Goal: Transaction & Acquisition: Purchase product/service

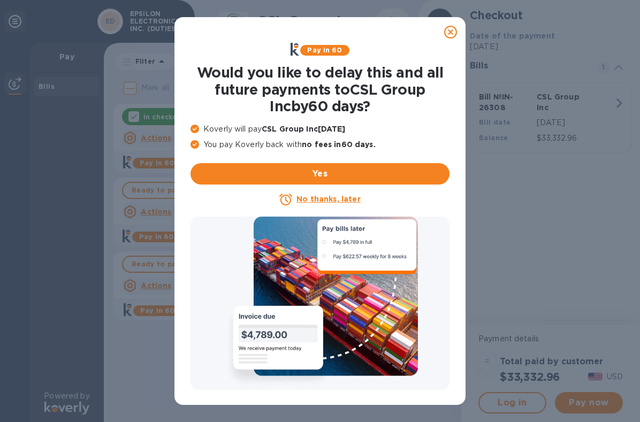
click at [450, 31] on icon at bounding box center [450, 32] width 13 height 13
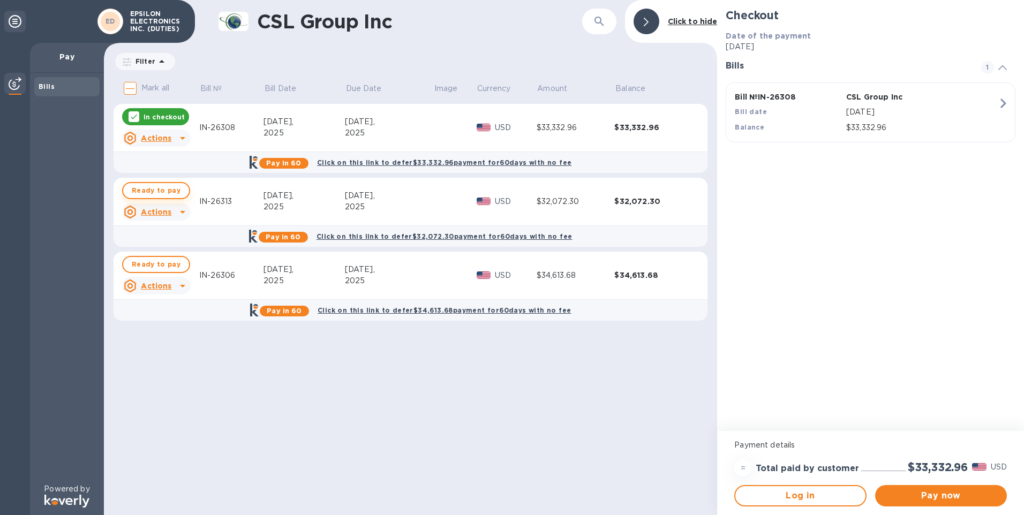
click at [150, 193] on span "Ready to pay" at bounding box center [156, 190] width 49 height 13
click at [640, 422] on span "Pay now" at bounding box center [940, 495] width 115 height 13
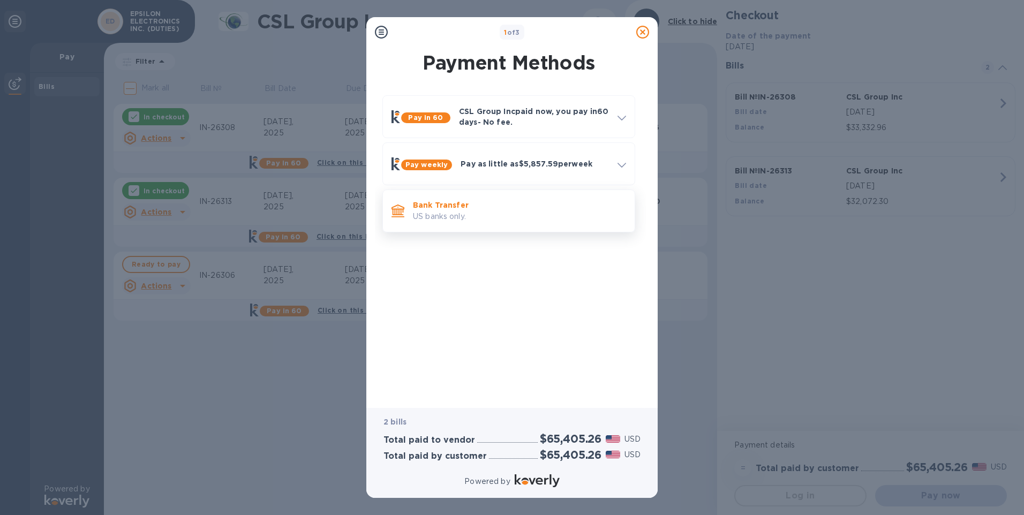
click at [434, 208] on p "Bank Transfer" at bounding box center [519, 205] width 213 height 11
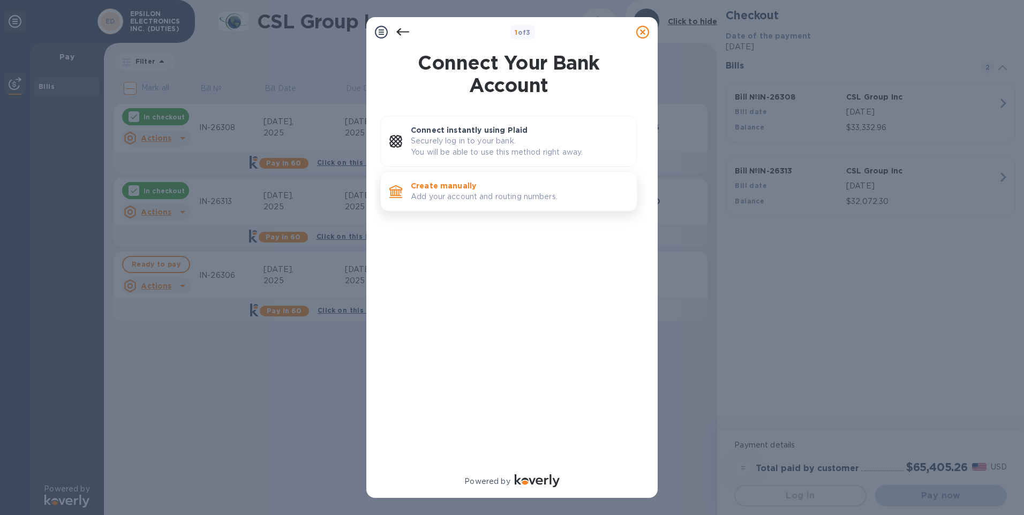
click at [438, 183] on p "Create manually" at bounding box center [519, 185] width 217 height 11
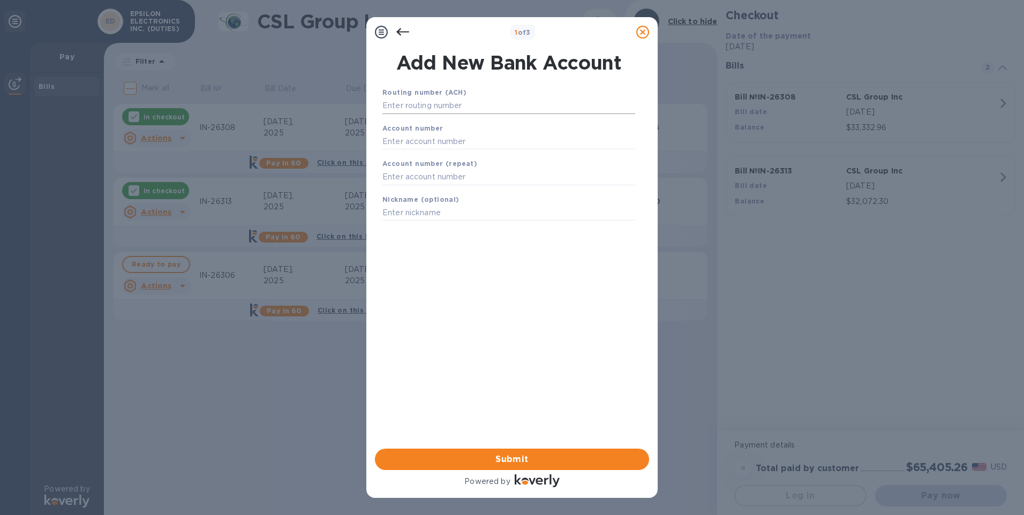
click at [421, 107] on input "text" at bounding box center [508, 106] width 253 height 16
type input "122042205"
click at [414, 147] on input "text" at bounding box center [508, 155] width 253 height 16
type input "004633725"
click at [397, 192] on input "text" at bounding box center [508, 191] width 253 height 16
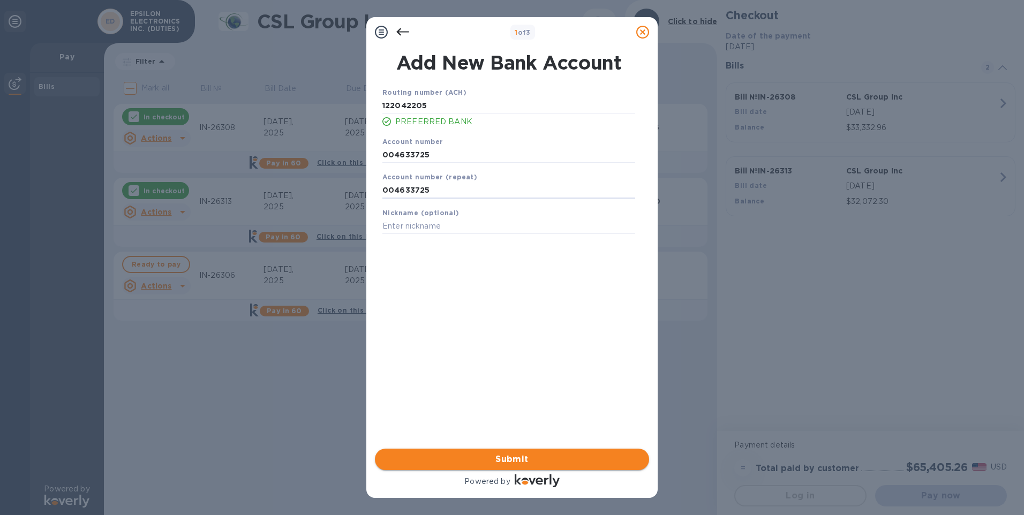
type input "004633725"
click at [471, 422] on span "Submit" at bounding box center [511, 459] width 257 height 13
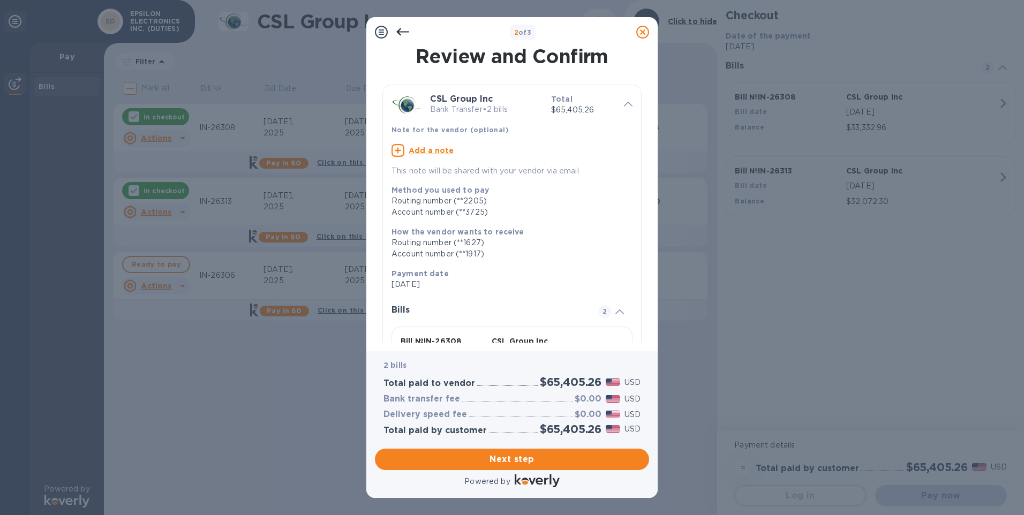
click at [640, 29] on icon at bounding box center [642, 32] width 13 height 13
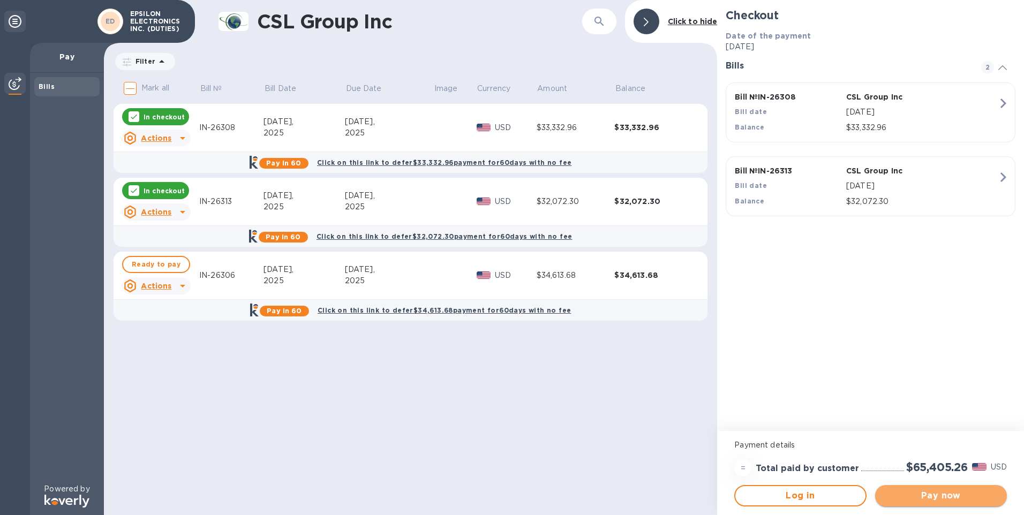
click at [640, 422] on button "Pay now" at bounding box center [941, 495] width 132 height 21
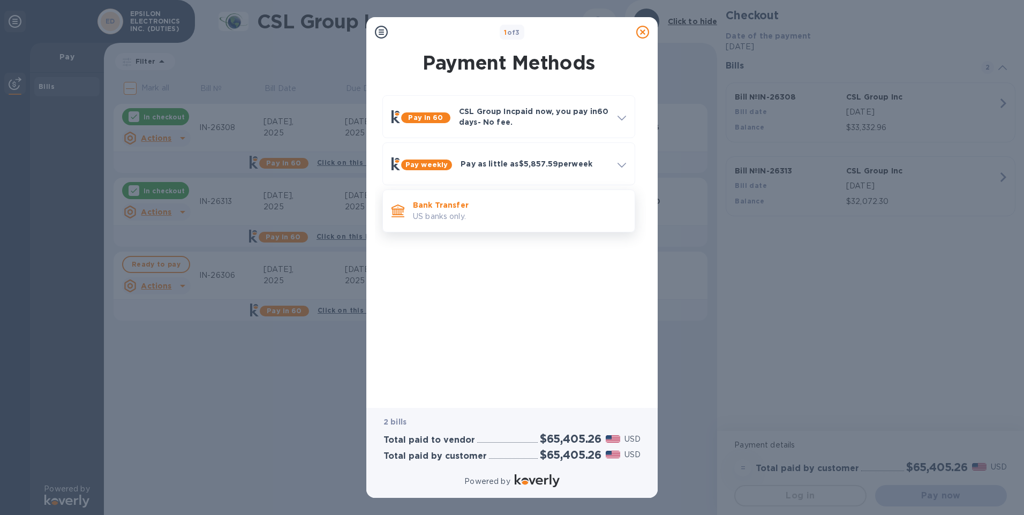
click at [442, 203] on p "Bank Transfer" at bounding box center [519, 205] width 213 height 11
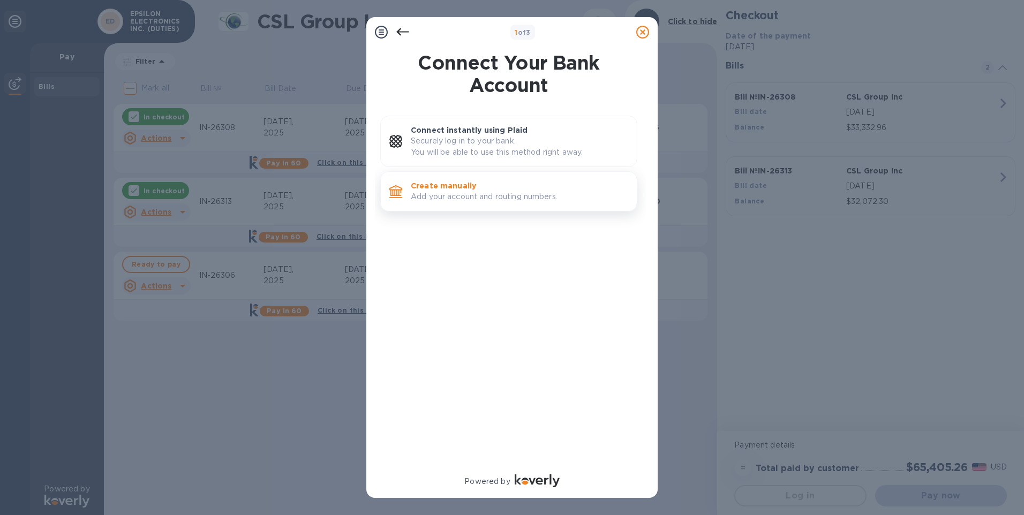
click at [463, 187] on p "Create manually" at bounding box center [519, 185] width 217 height 11
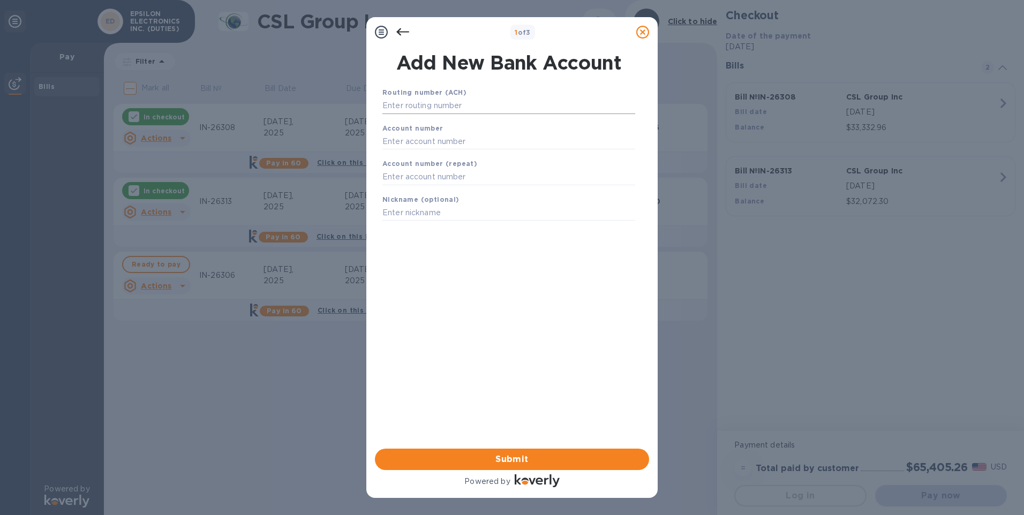
click at [455, 106] on input "text" at bounding box center [508, 106] width 253 height 16
type input "122042205"
click at [432, 150] on input "text" at bounding box center [508, 155] width 253 height 16
type input "004633725"
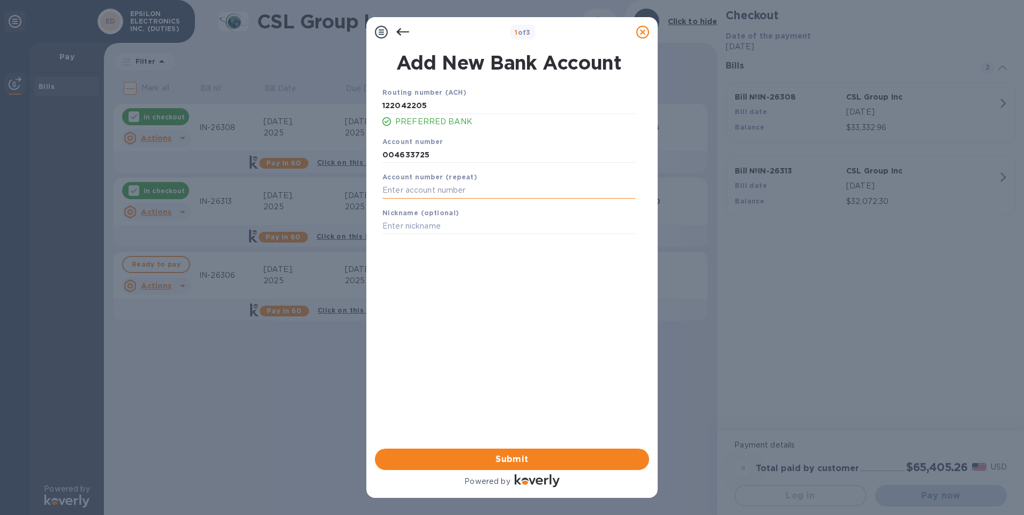
click at [409, 193] on input "text" at bounding box center [508, 191] width 253 height 16
type input "004633725"
click at [501, 422] on span "Submit" at bounding box center [511, 459] width 257 height 13
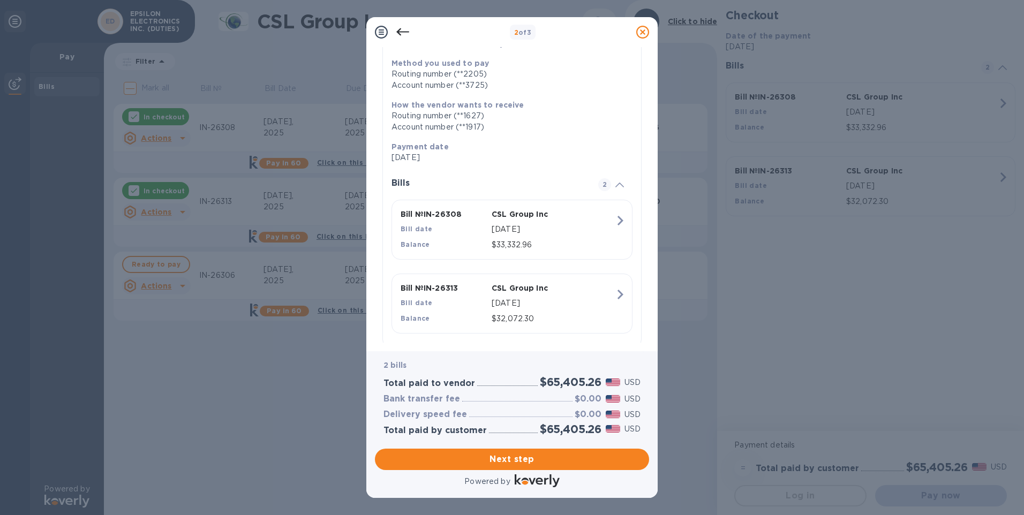
scroll to position [145, 0]
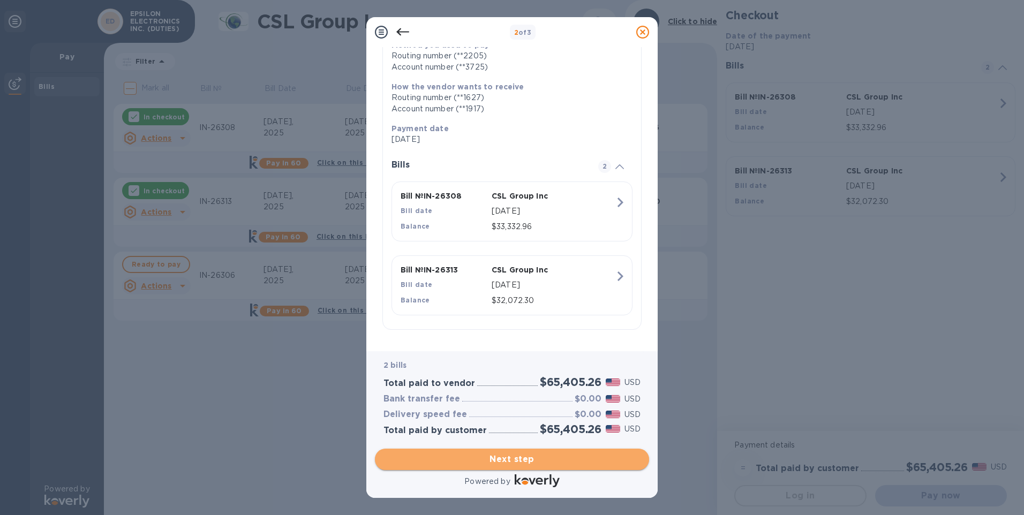
click at [504, 422] on span "Next step" at bounding box center [511, 459] width 257 height 13
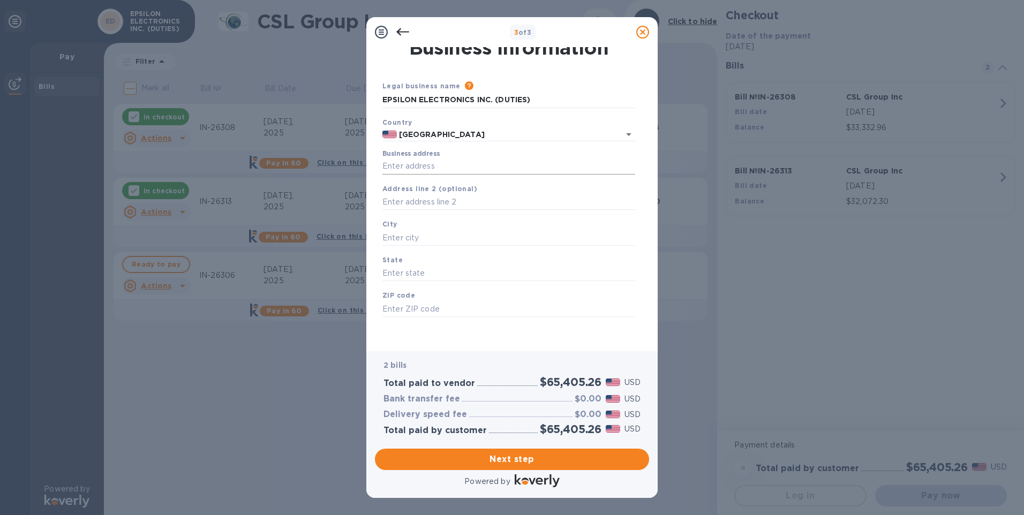
click at [412, 163] on input "Business address" at bounding box center [508, 166] width 253 height 16
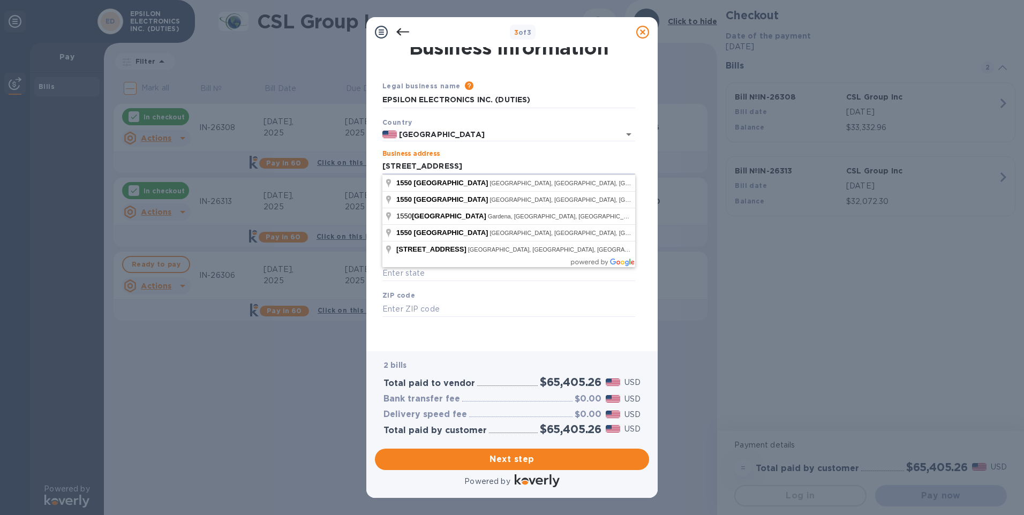
type input "[STREET_ADDRESS]"
click at [452, 300] on div "ZIP code" at bounding box center [508, 303] width 261 height 36
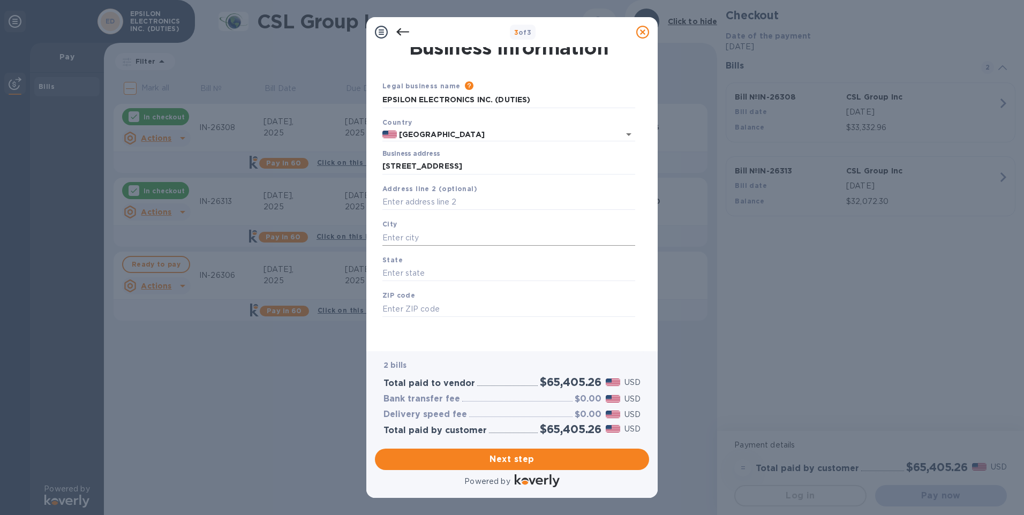
click at [410, 239] on input "text" at bounding box center [508, 238] width 253 height 16
type input "Montebello"
click at [406, 274] on input "text" at bounding box center [508, 274] width 253 height 16
type input "CA"
click at [406, 302] on input "text" at bounding box center [508, 309] width 253 height 16
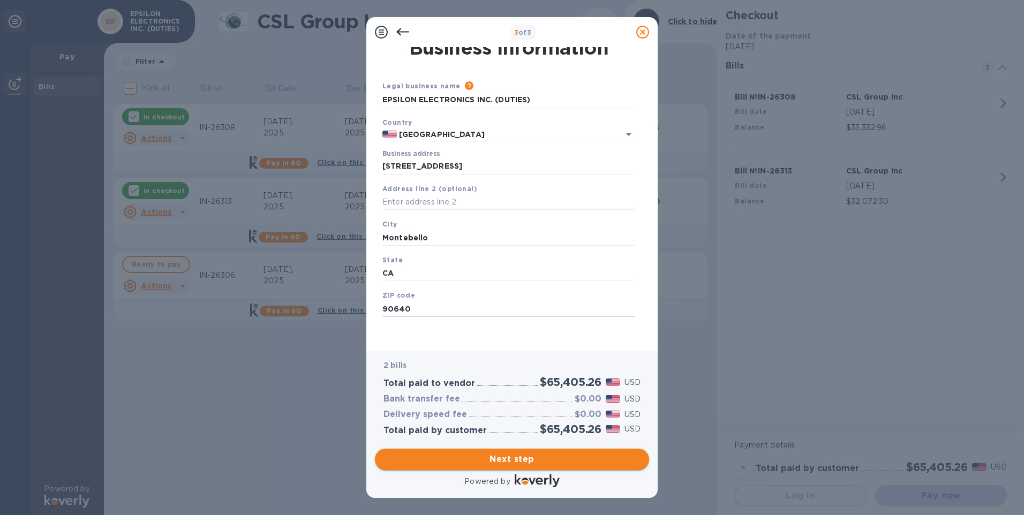
type input "90640"
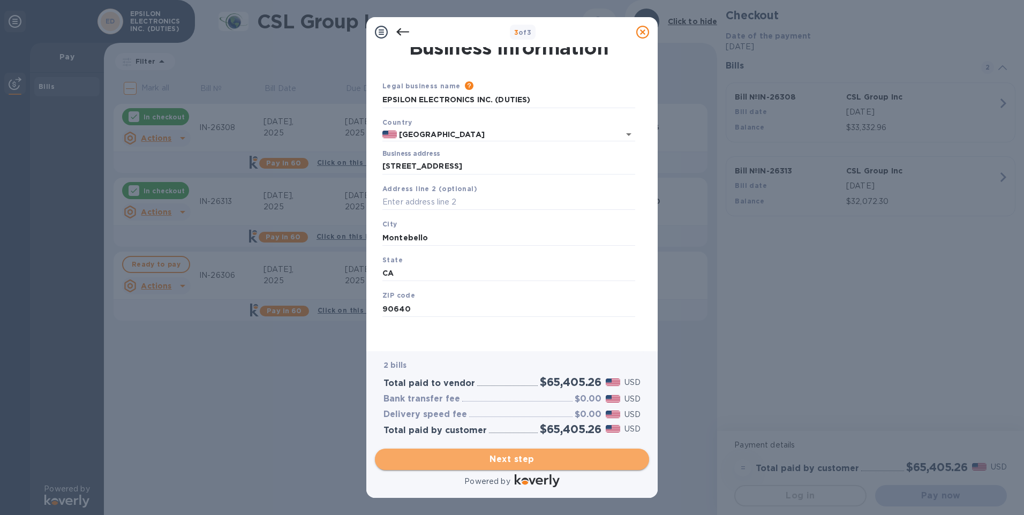
click at [502, 422] on span "Next step" at bounding box center [511, 459] width 257 height 13
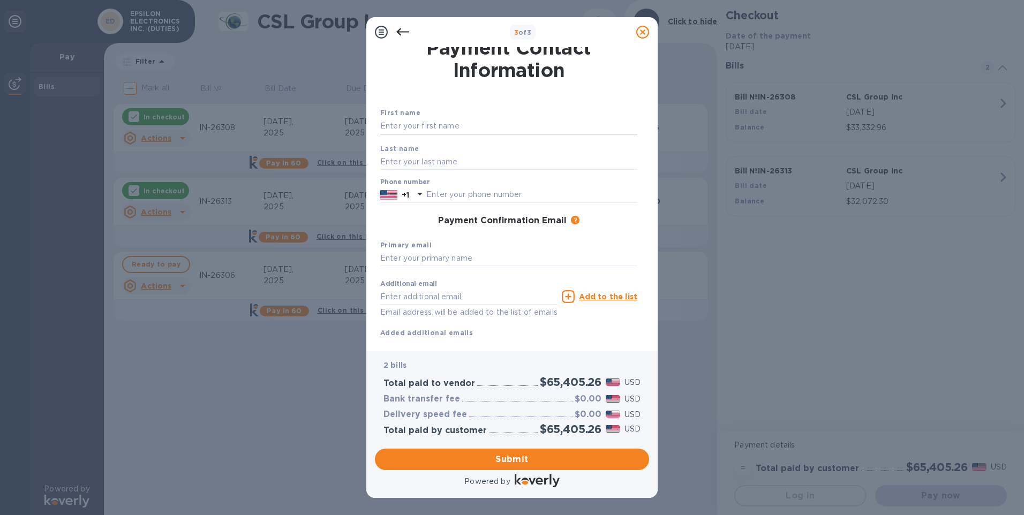
click at [437, 123] on input "text" at bounding box center [508, 126] width 257 height 16
type input "a"
type input "s"
type input "[PERSON_NAME]"
click at [395, 164] on input "text" at bounding box center [508, 162] width 257 height 16
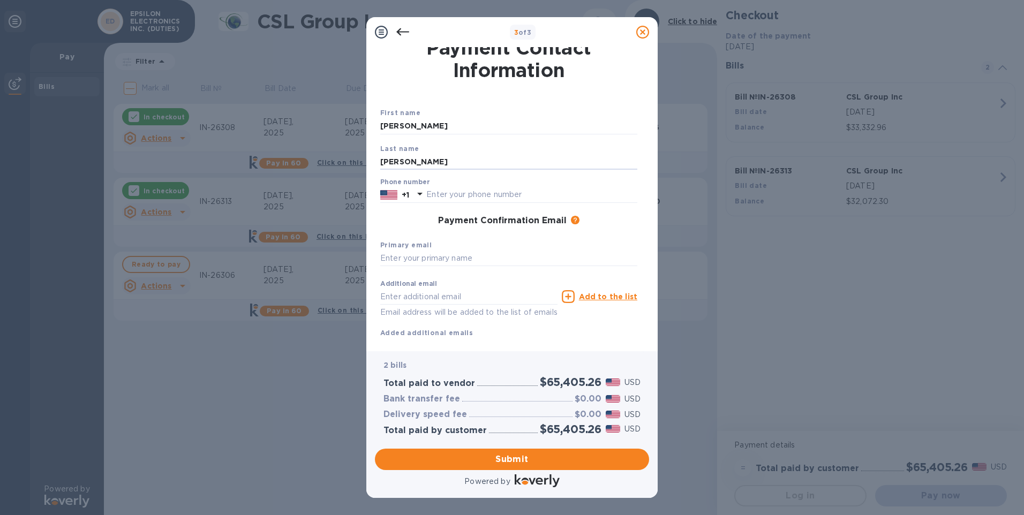
type input "[PERSON_NAME]"
click at [389, 216] on div "Payment Confirmation Email The added email addresses will be used to send the p…" at bounding box center [508, 221] width 257 height 11
click at [432, 191] on input "text" at bounding box center [531, 195] width 211 height 16
type input "3237223333"
click at [420, 256] on input "text" at bounding box center [508, 259] width 257 height 16
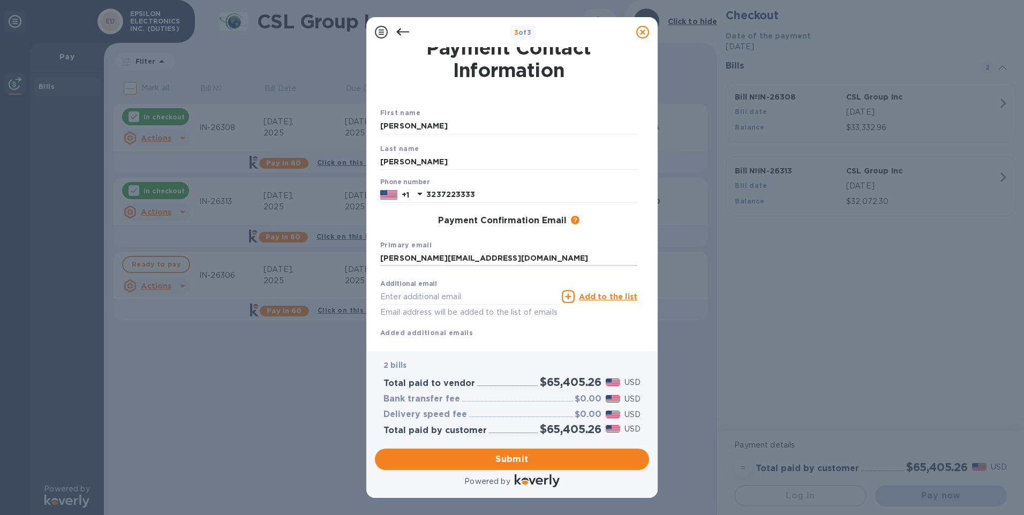
type input "[PERSON_NAME][EMAIL_ADDRESS][DOMAIN_NAME]"
click at [511, 231] on div "First name [PERSON_NAME] Last name [PERSON_NAME] Phone number [PHONE_NUMBER] Pa…" at bounding box center [509, 223] width 266 height 240
click at [494, 422] on span "Submit" at bounding box center [511, 459] width 257 height 13
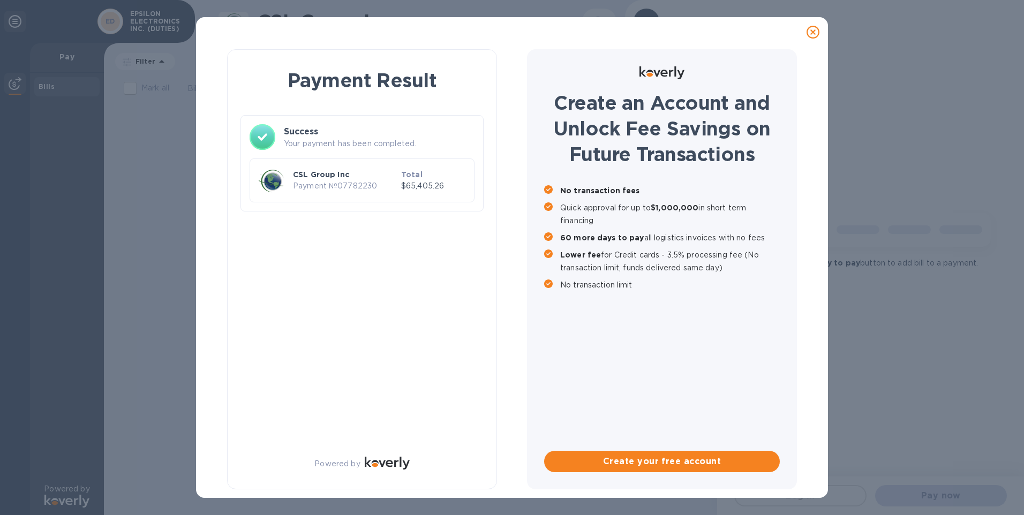
scroll to position [0, 0]
checkbox input "true"
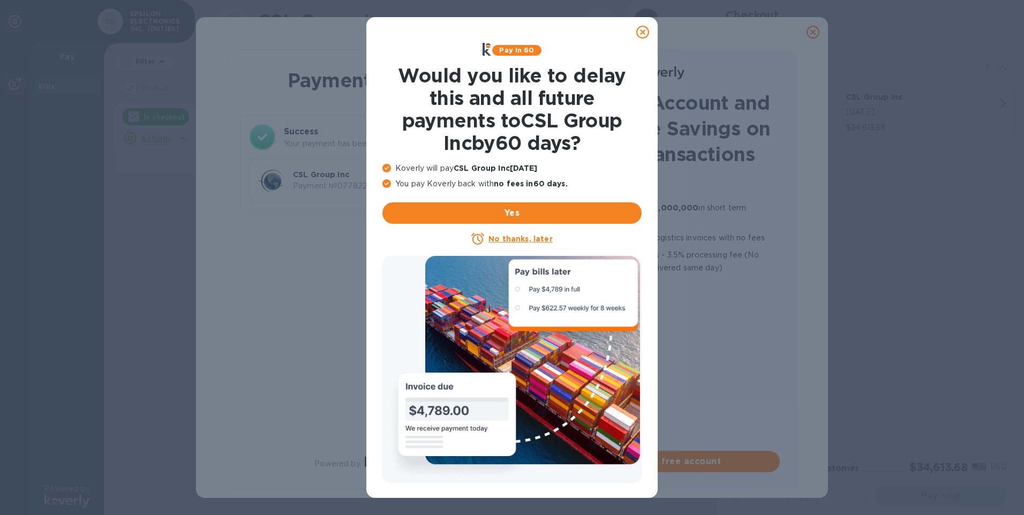
click at [640, 34] on icon at bounding box center [642, 32] width 13 height 13
